Goal: Transaction & Acquisition: Book appointment/travel/reservation

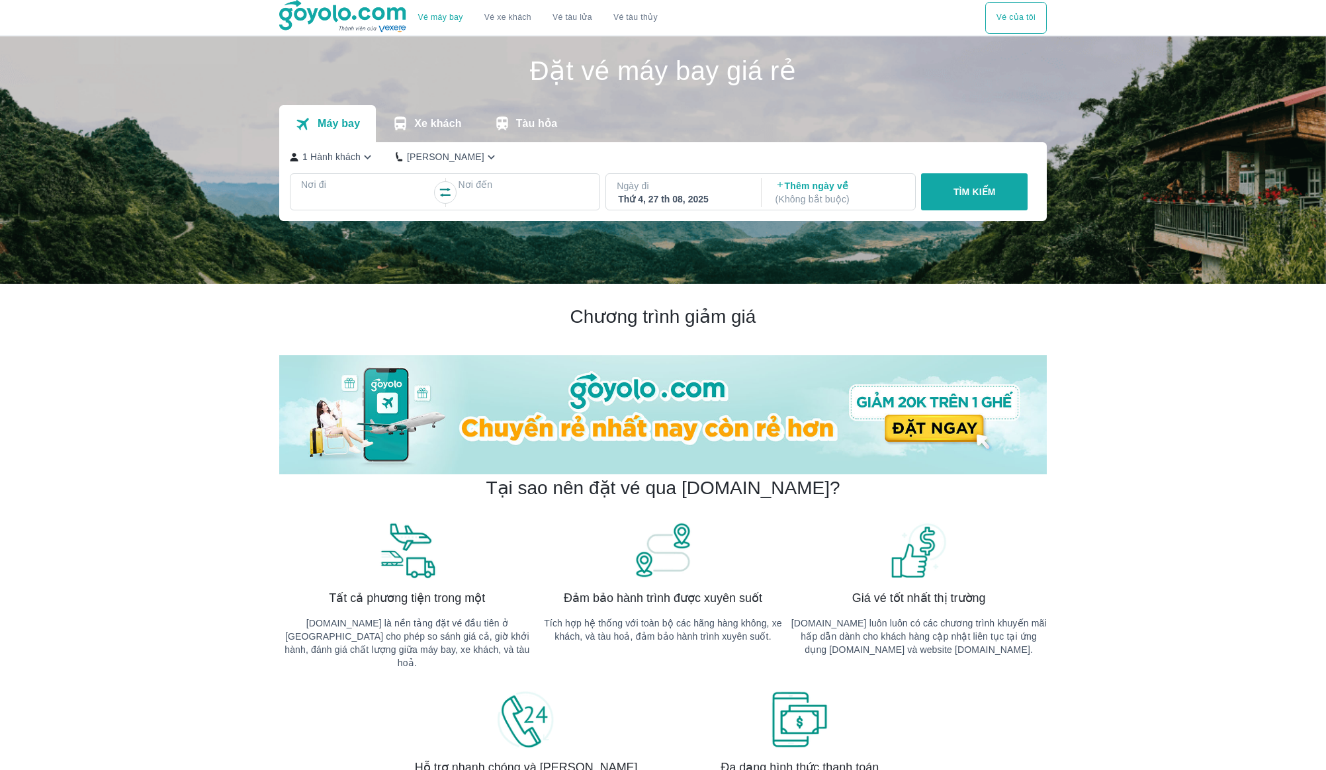
click at [1163, 97] on img at bounding box center [663, 160] width 1326 height 248
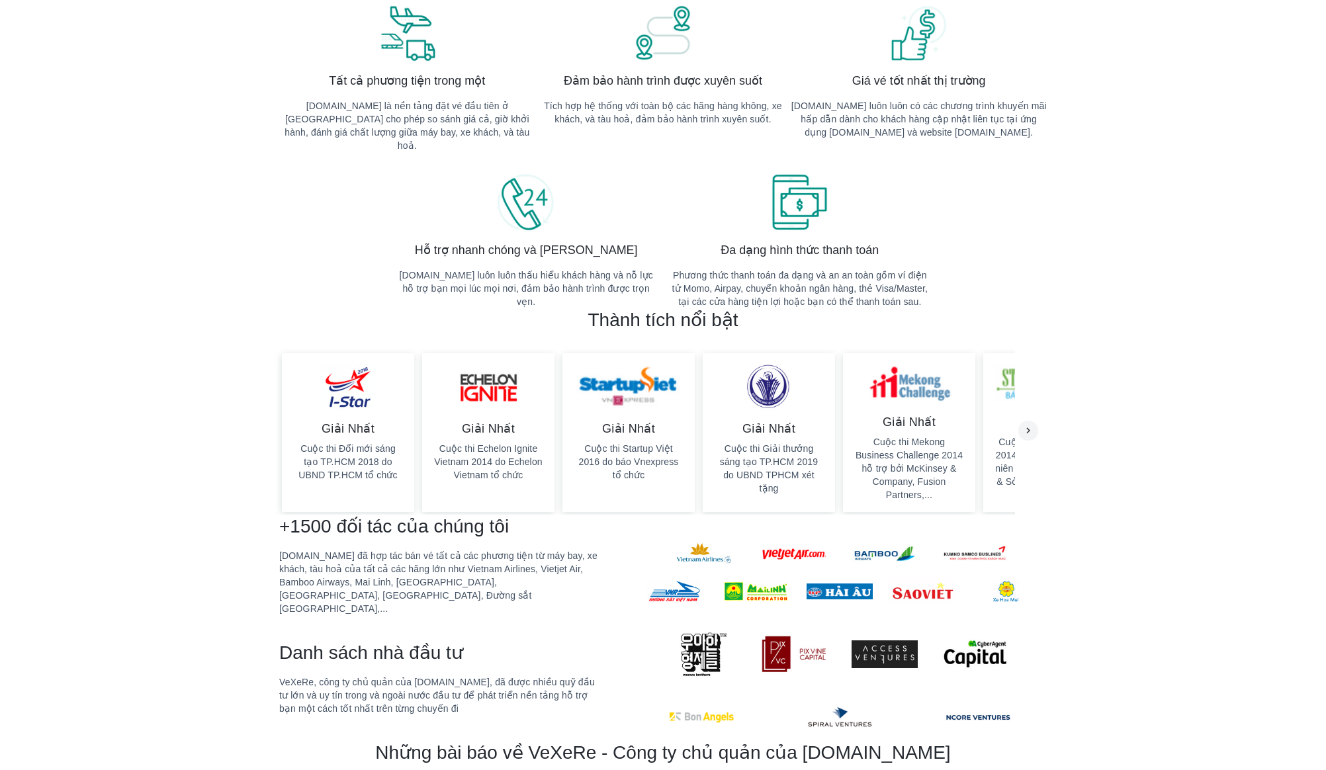
scroll to position [676, 0]
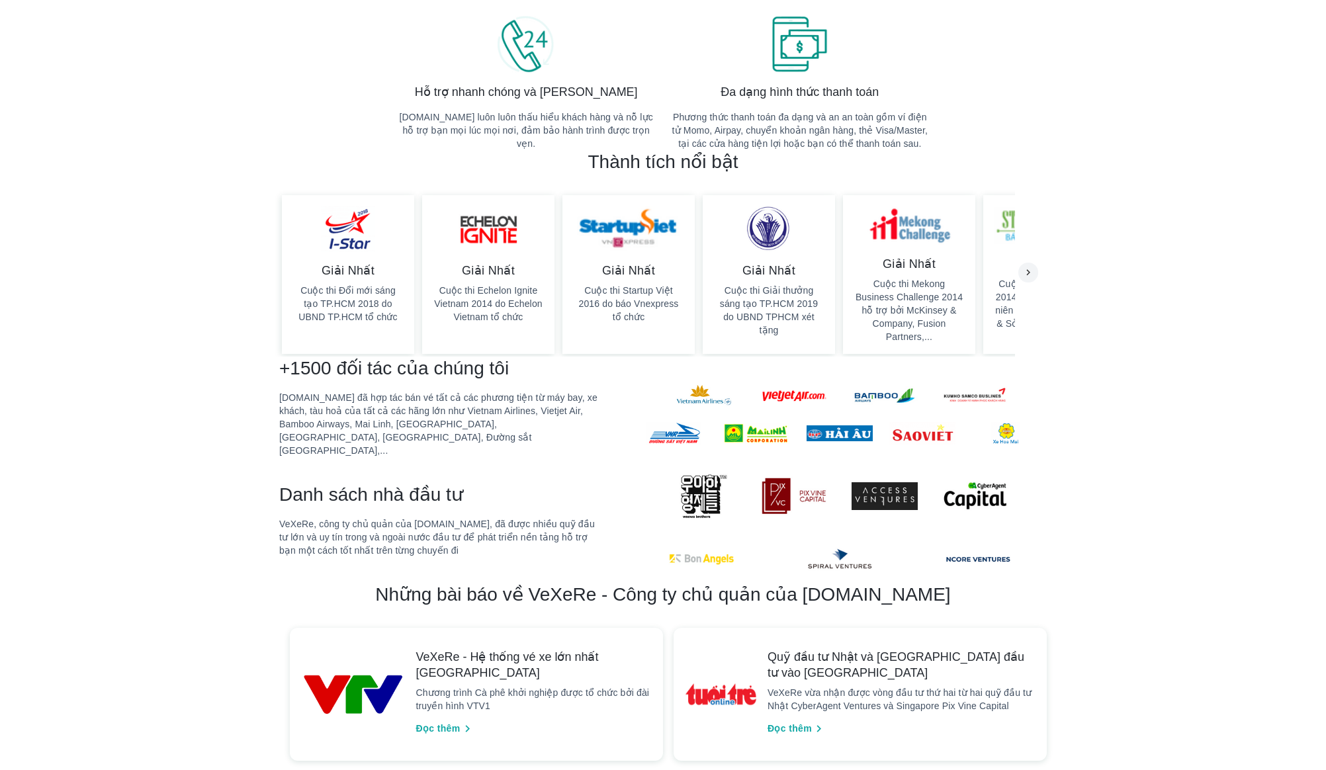
click at [623, 459] on div at bounding box center [823, 520] width 448 height 126
click at [445, 396] on p "[DOMAIN_NAME] đã hợp tác bán vé tất cả các phương tiện từ máy bay, xe khách, tà…" at bounding box center [439, 424] width 320 height 66
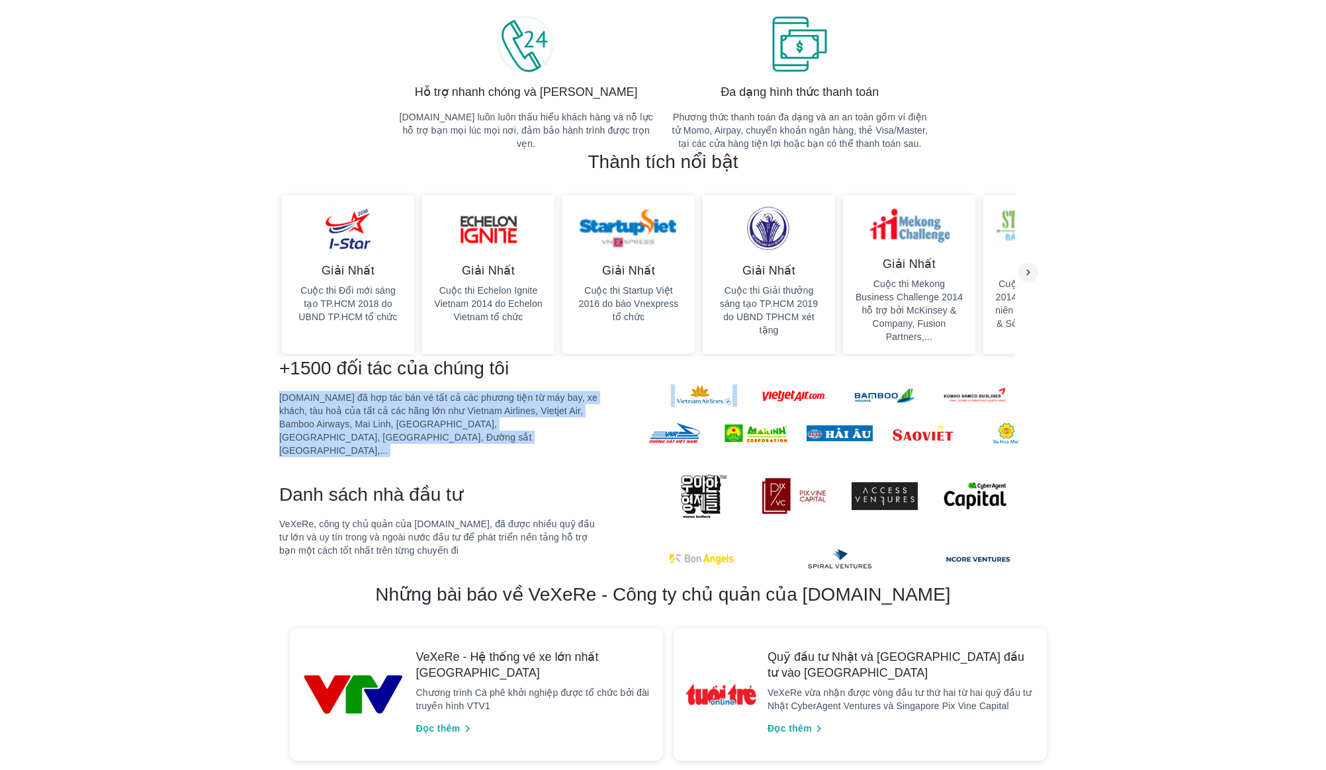
click at [457, 420] on p "[DOMAIN_NAME] đã hợp tác bán vé tất cả các phương tiện từ máy bay, xe khách, tà…" at bounding box center [439, 424] width 320 height 66
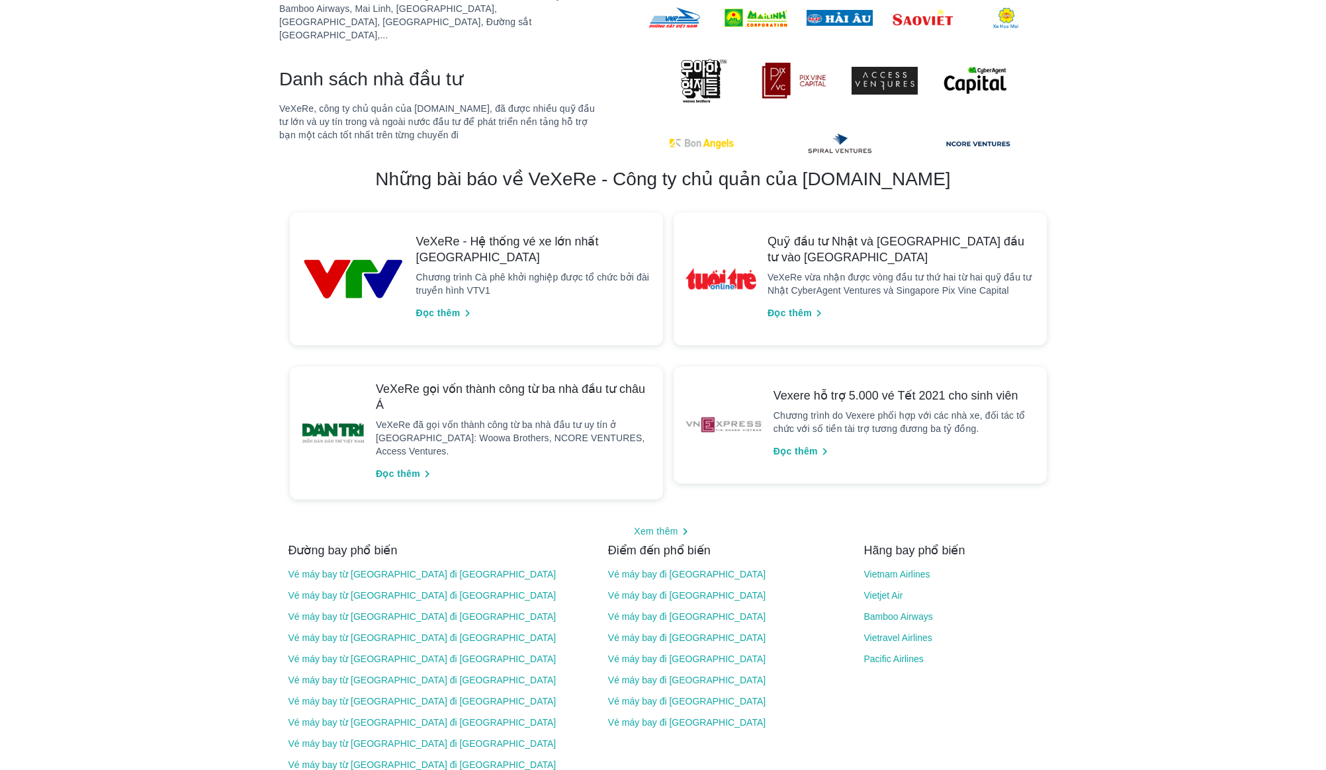
scroll to position [1094, 0]
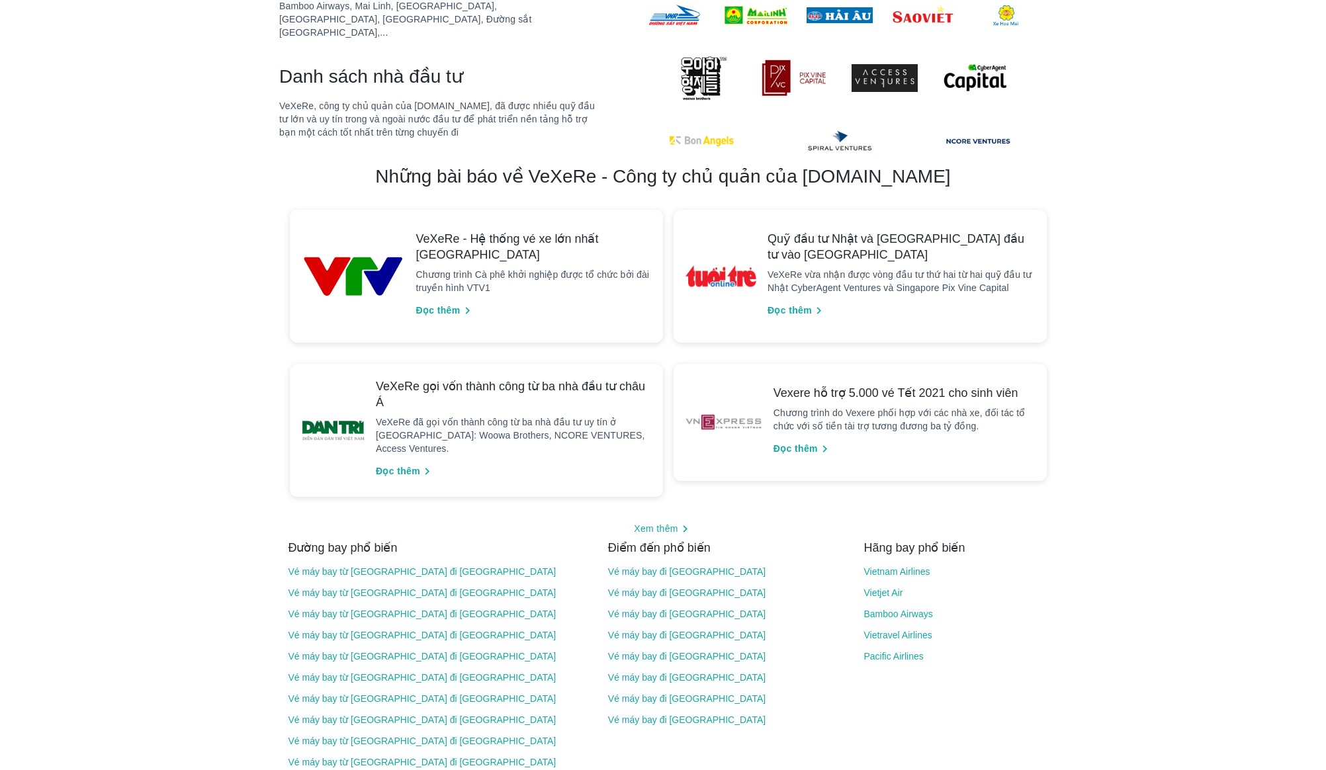
click at [561, 231] on span "VeXeRe - Hệ thống vé xe lớn nhất [GEOGRAPHIC_DATA]" at bounding box center [534, 247] width 237 height 32
click at [558, 238] on div "VeXeRe - Hệ thống vé xe lớn nhất Việt Nam Chương trình Cà phê khởi nghiệp được …" at bounding box center [534, 276] width 237 height 91
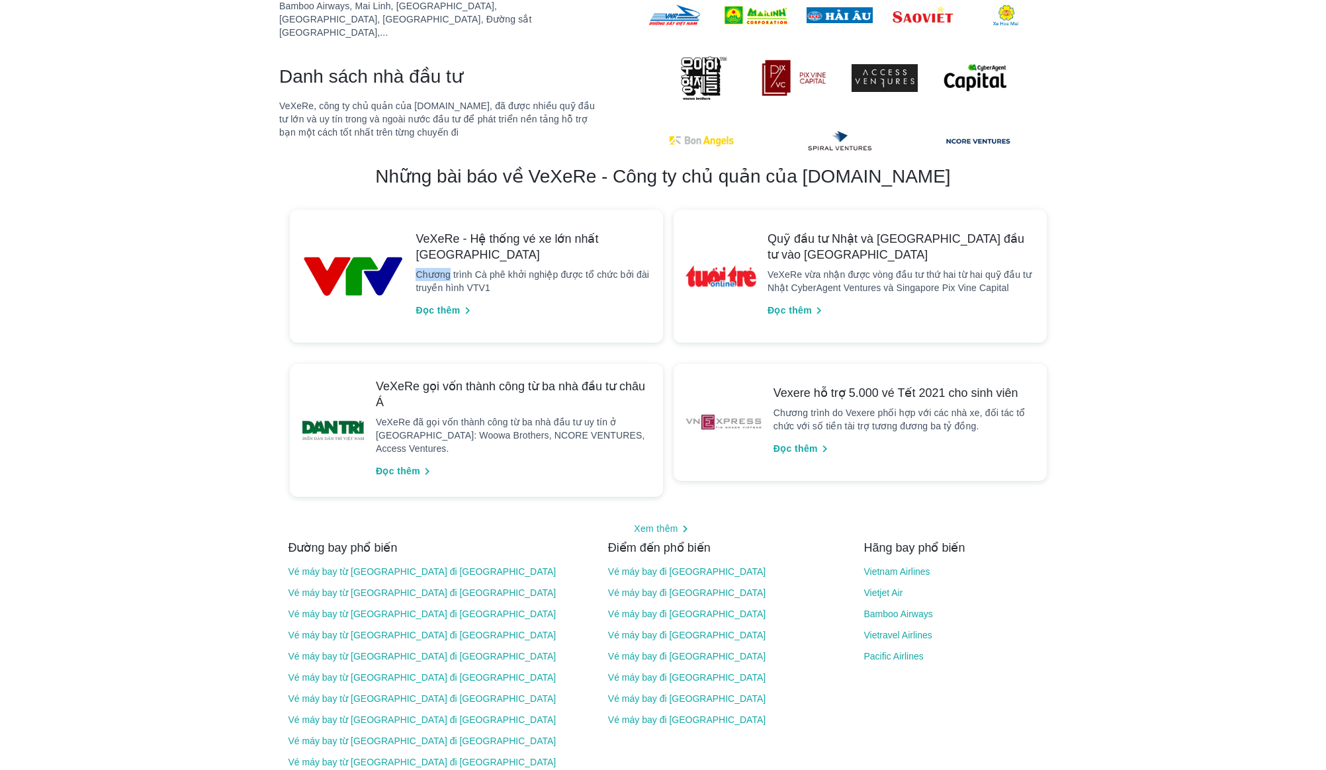
click at [558, 268] on p "Chương trình Cà phê khởi nghiệp được tổ chức bởi đài truyền hình VTV1" at bounding box center [534, 281] width 237 height 26
click at [572, 268] on p "Chương trình Cà phê khởi nghiệp được tổ chức bởi đài truyền hình VTV1" at bounding box center [534, 281] width 237 height 26
click at [850, 231] on span "Quỹ đầu tư Nhật và [GEOGRAPHIC_DATA] đầu tư vào [GEOGRAPHIC_DATA]" at bounding box center [902, 247] width 269 height 32
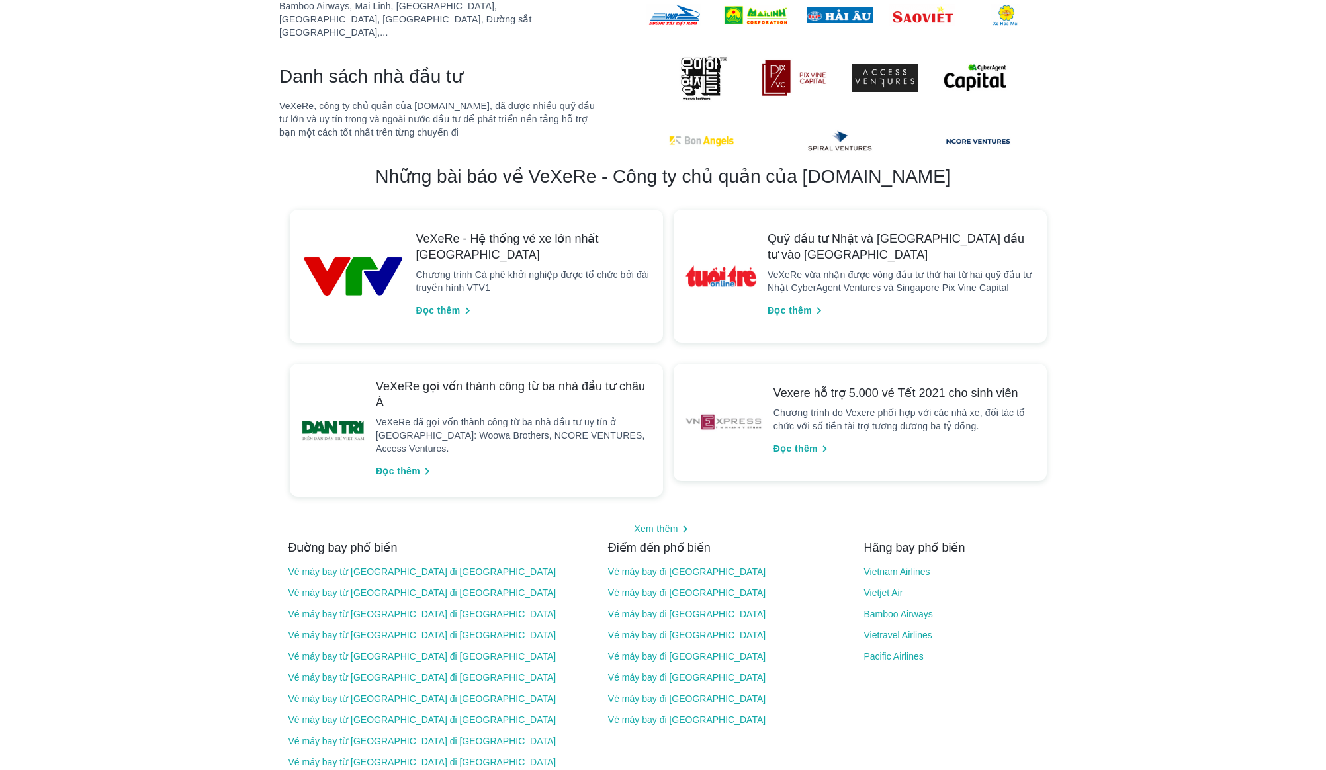
click at [850, 231] on span "Quỹ đầu tư Nhật và [GEOGRAPHIC_DATA] đầu tư vào [GEOGRAPHIC_DATA]" at bounding box center [902, 247] width 269 height 32
click at [911, 236] on div "Quỹ đầu tư Nhật và Singapore đầu tư vào VeXeRe VeXeRe vừa nhận được vòng đầu tư…" at bounding box center [902, 276] width 269 height 91
click at [902, 300] on div "Đọc thêm" at bounding box center [899, 311] width 274 height 22
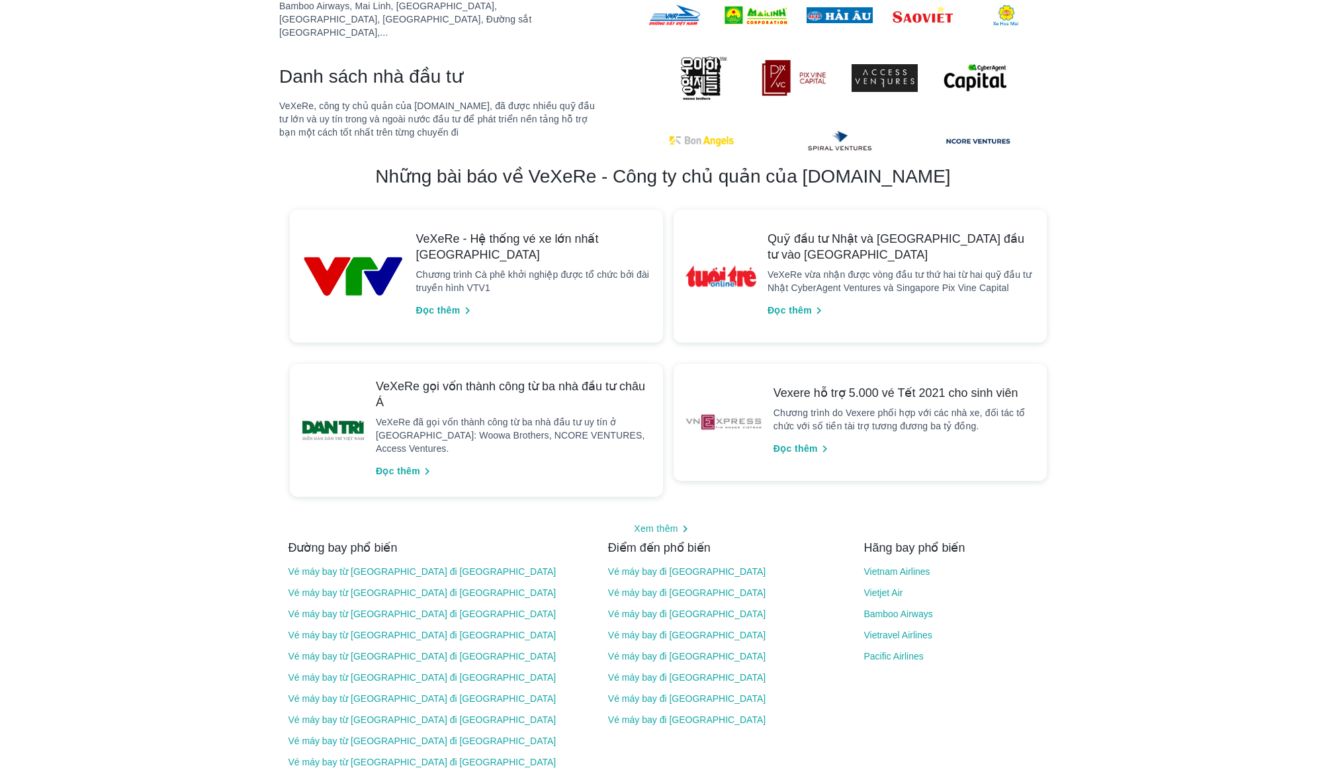
click at [898, 268] on p "VeXeRe vừa nhận được vòng đầu tư thứ hai từ hai quỹ đầu tư Nhật CyberAgent Vent…" at bounding box center [902, 281] width 269 height 26
click at [906, 268] on p "VeXeRe vừa nhận được vòng đầu tư thứ hai từ hai quỹ đầu tư Nhật CyberAgent Vent…" at bounding box center [902, 281] width 269 height 26
click at [525, 379] on span "VeXeRe gọi vốn thành công từ ba nhà đầu tư châu Á" at bounding box center [514, 395] width 277 height 32
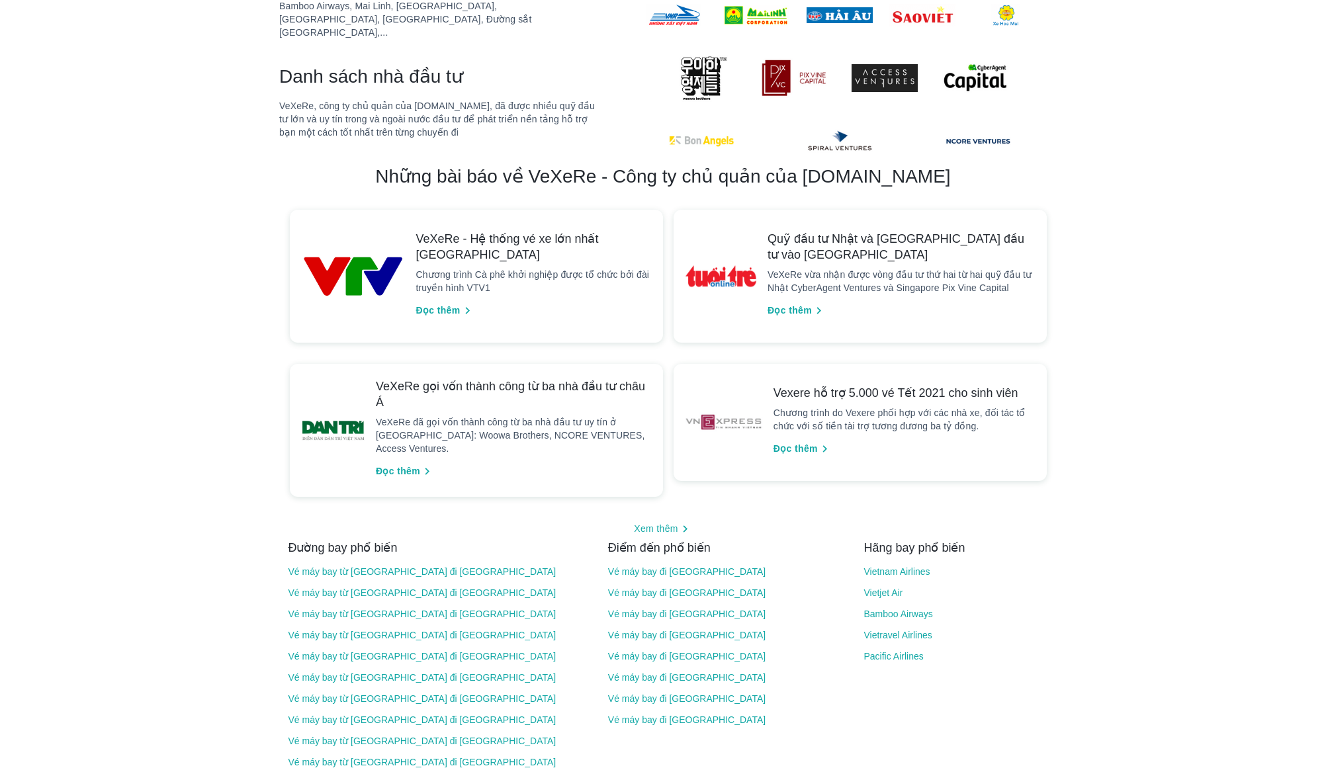
click at [525, 379] on span "VeXeRe gọi vốn thành công từ ba nhà đầu tư châu Á" at bounding box center [514, 395] width 277 height 32
click at [547, 379] on span "VeXeRe gọi vốn thành công từ ba nhà đầu tư châu Á" at bounding box center [514, 395] width 277 height 32
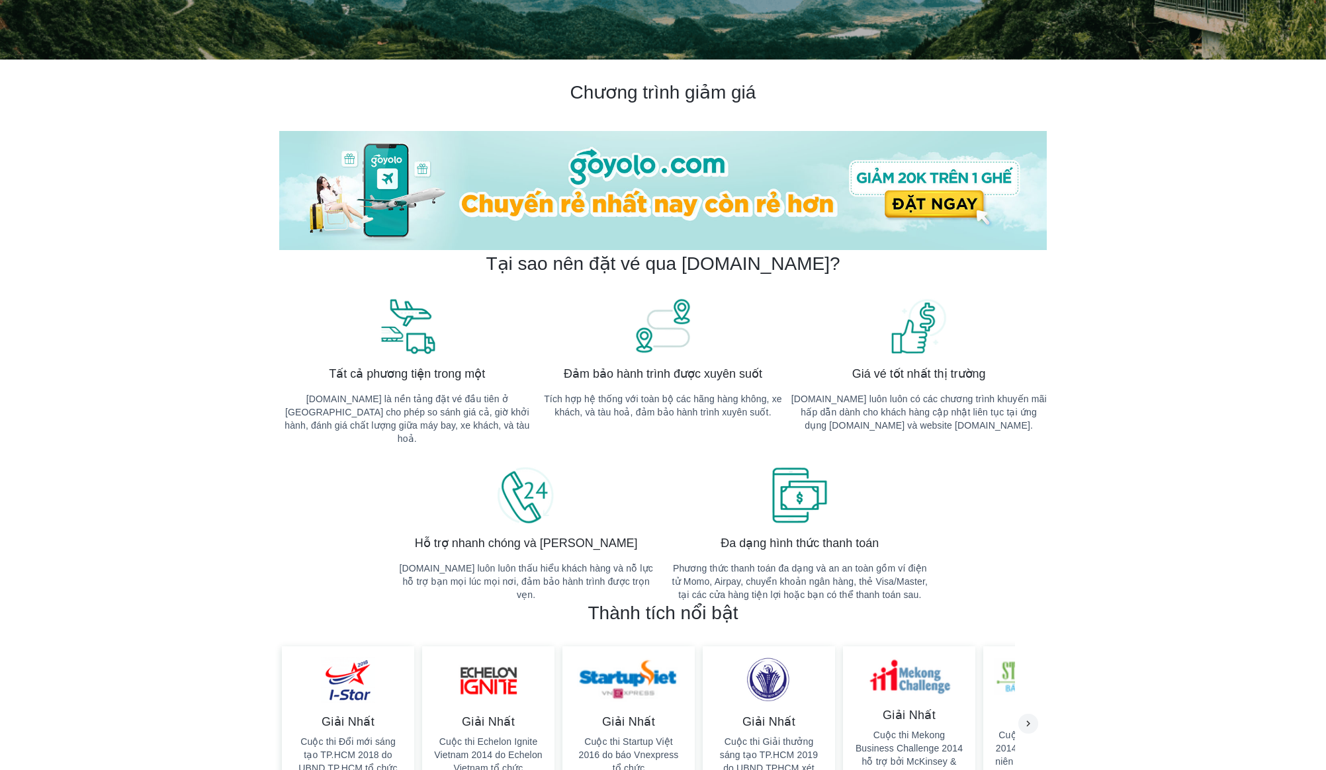
scroll to position [0, 0]
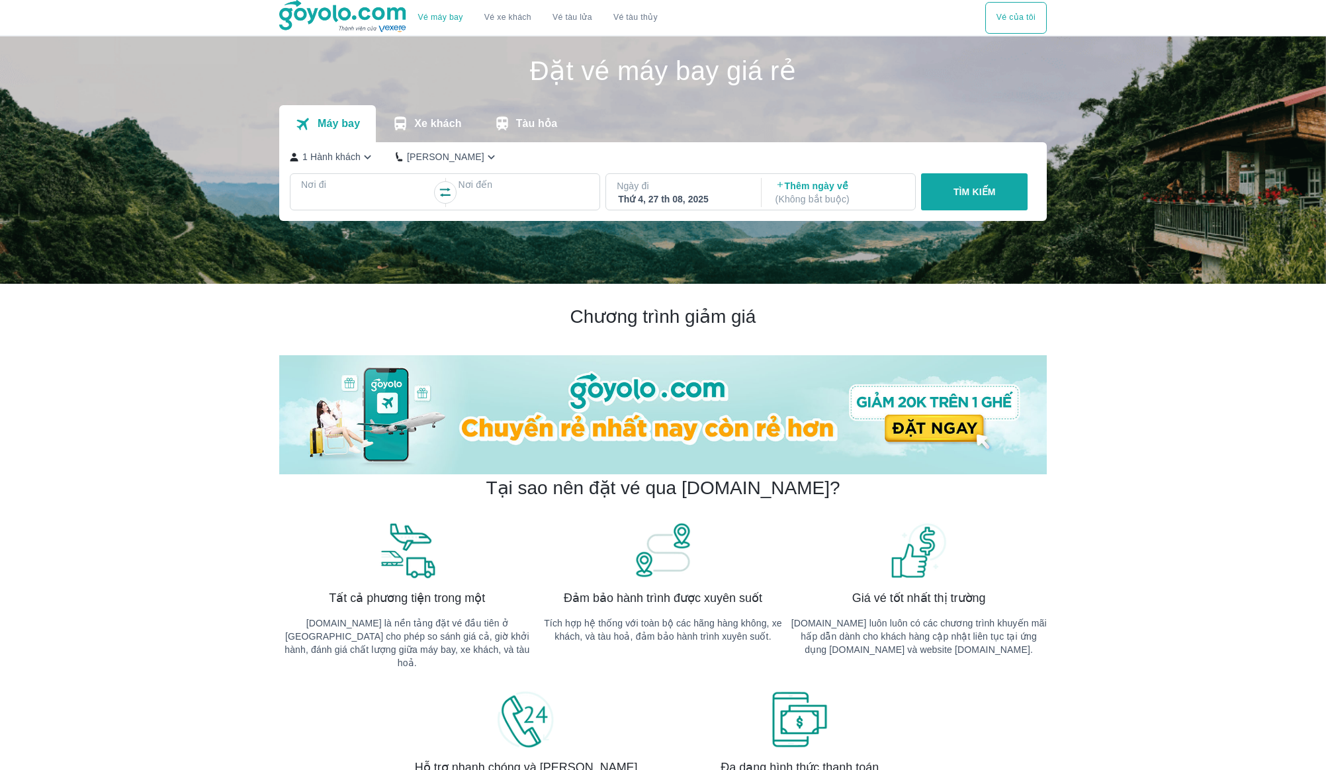
click at [441, 126] on p "Xe khách" at bounding box center [437, 123] width 47 height 13
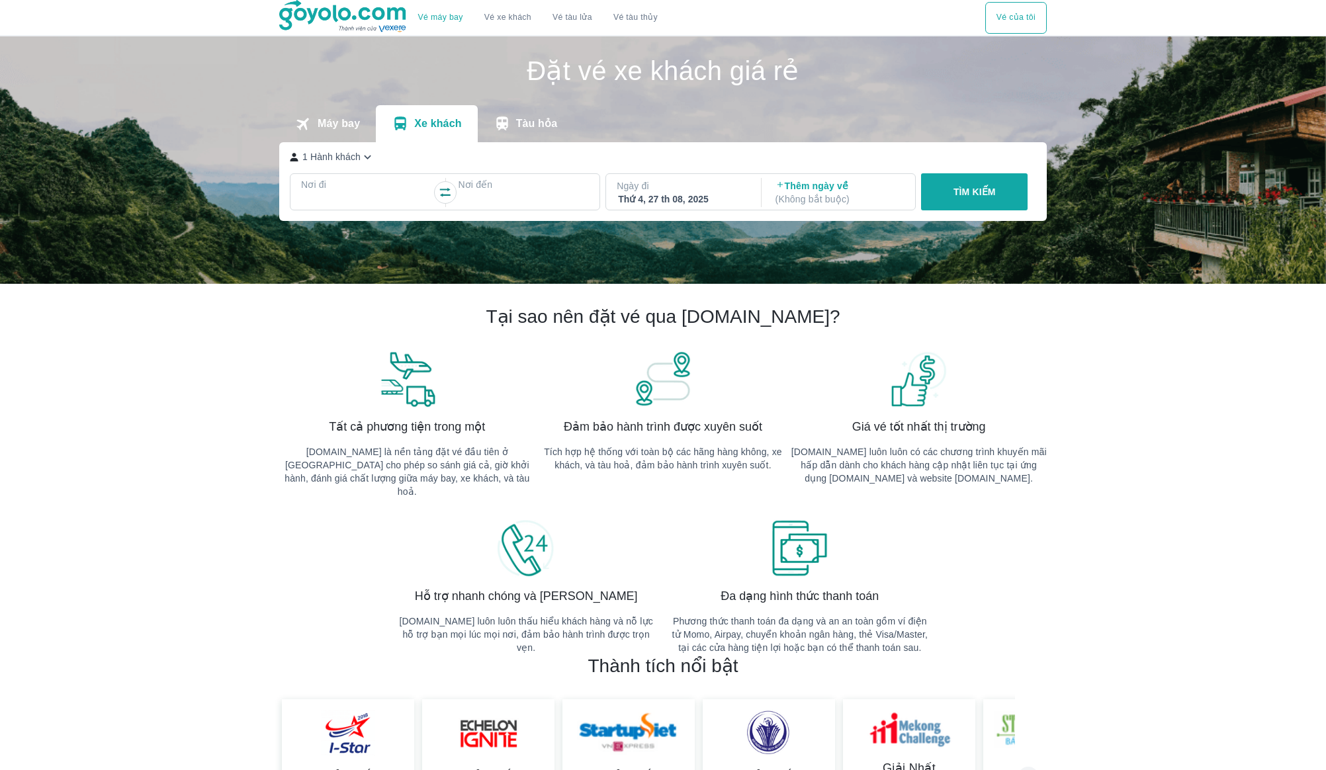
click at [355, 128] on p "Máy bay" at bounding box center [339, 123] width 42 height 13
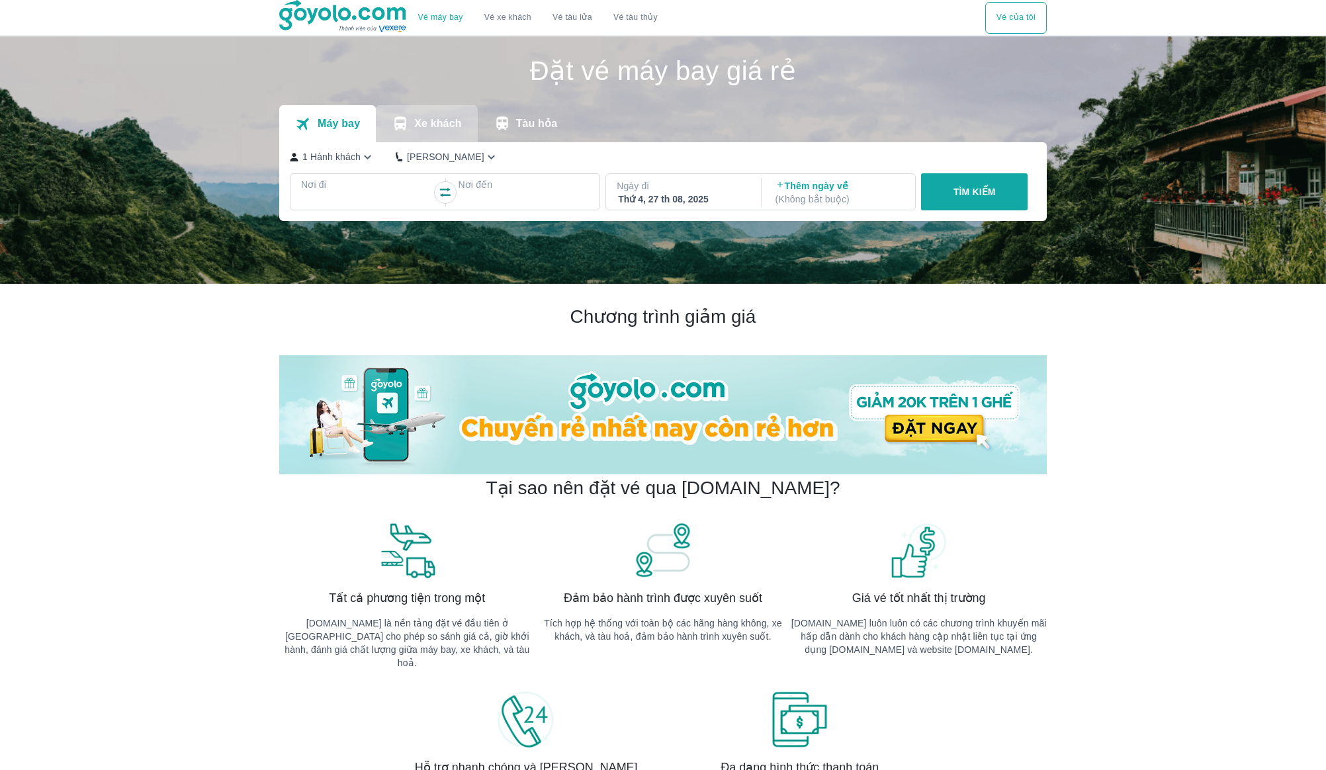
click at [412, 129] on button "Xe khách" at bounding box center [426, 123] width 101 height 37
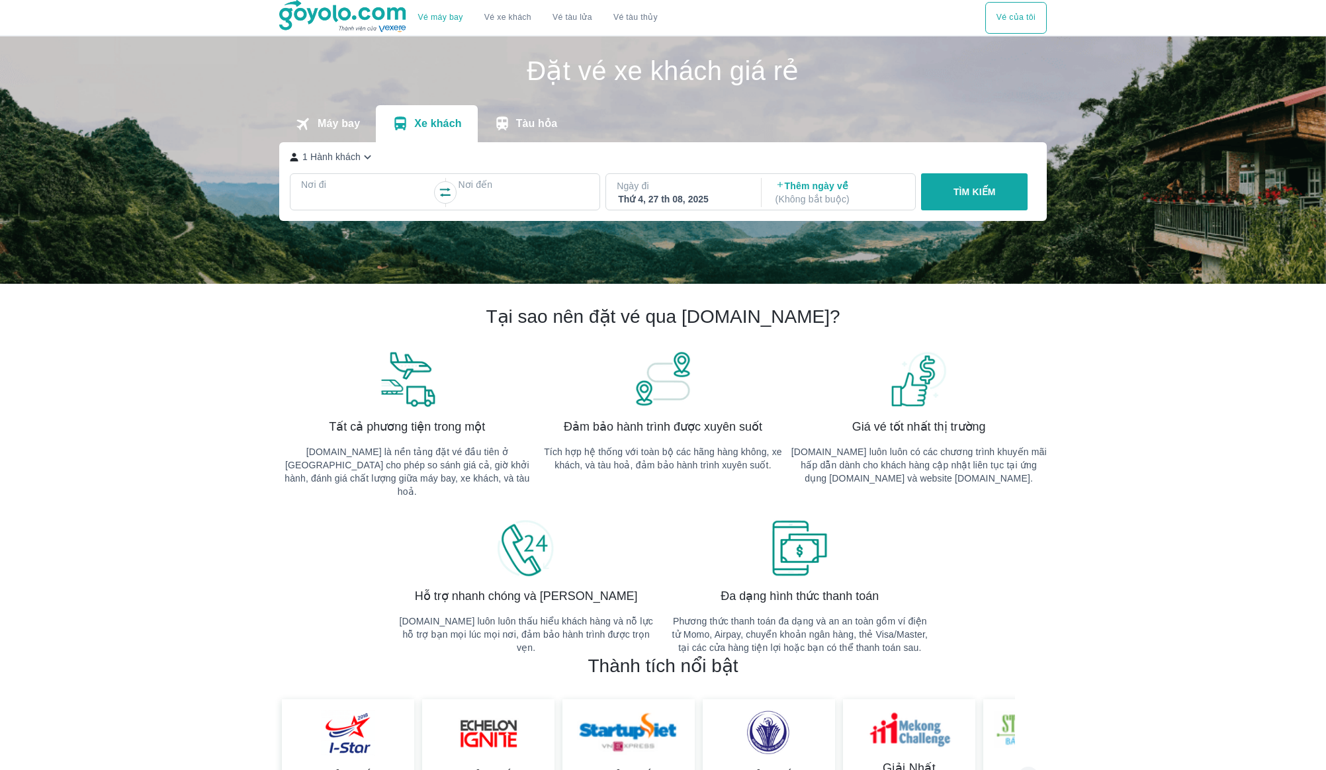
click at [574, 124] on div "Máy bay Xe khách Tàu hỏa" at bounding box center [663, 123] width 768 height 37
click at [533, 124] on p "Tàu hỏa" at bounding box center [537, 123] width 42 height 13
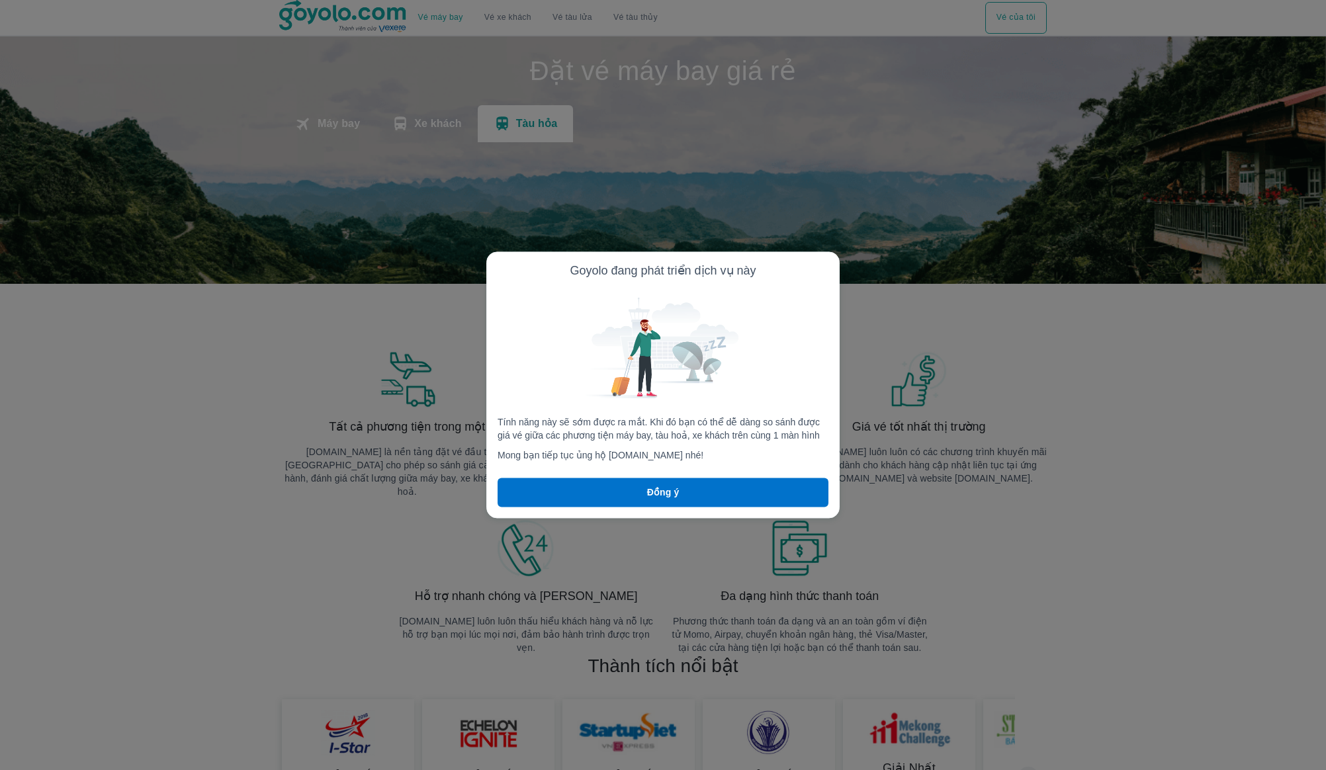
click at [360, 124] on div at bounding box center [663, 385] width 1326 height 770
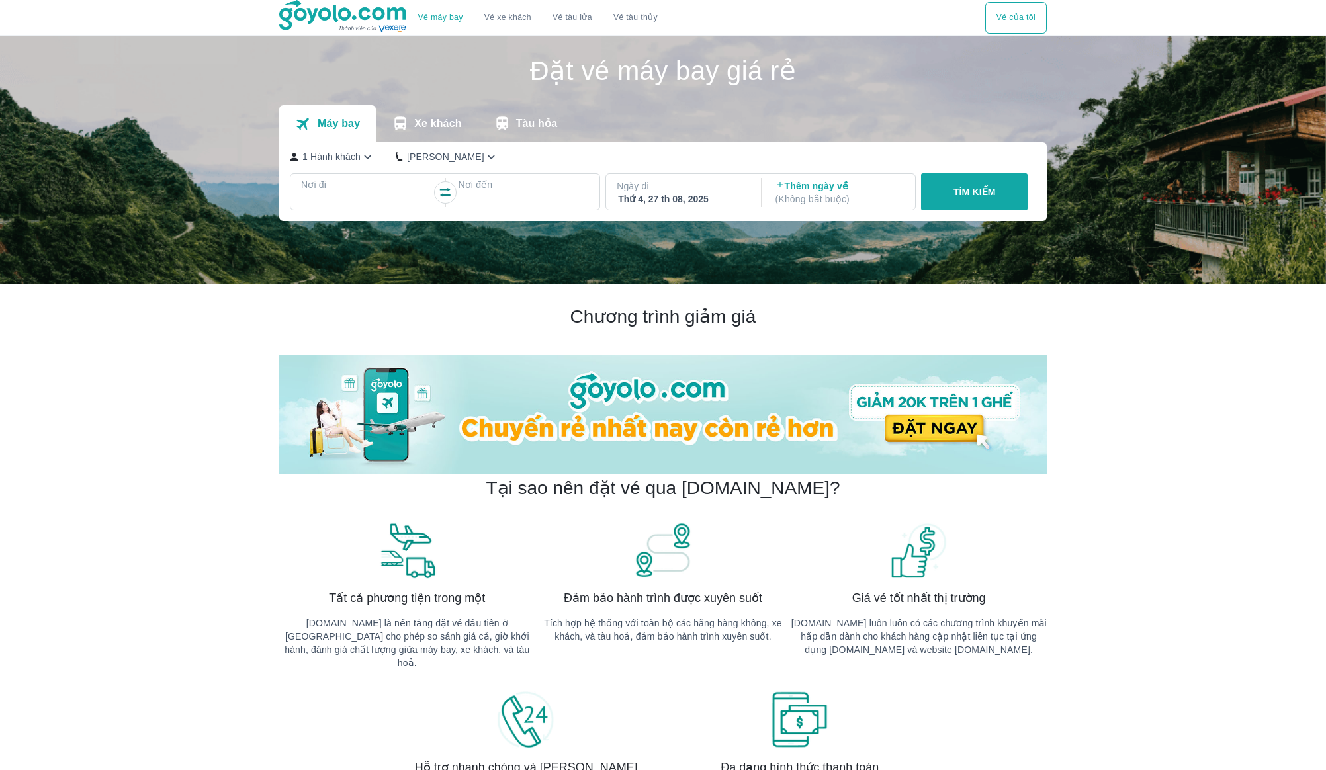
click at [183, 106] on img at bounding box center [663, 160] width 1326 height 248
